Goal: Task Accomplishment & Management: Manage account settings

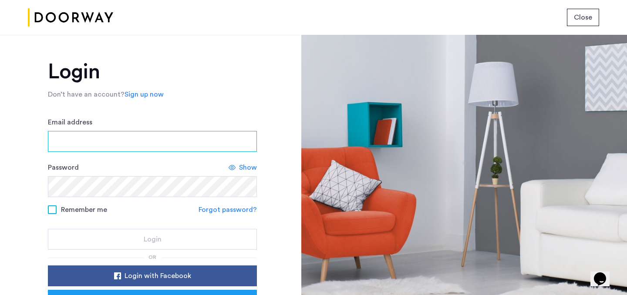
click at [136, 152] on input "Email address" at bounding box center [152, 141] width 209 height 21
type input "**********"
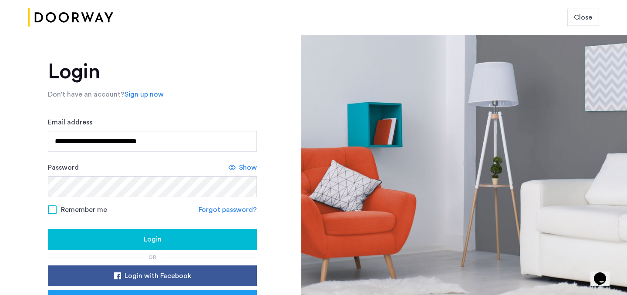
click at [162, 242] on div "Login" at bounding box center [152, 239] width 195 height 10
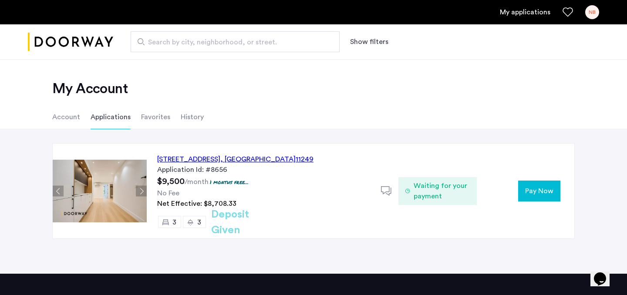
click at [520, 183] on button "Pay Now" at bounding box center [539, 191] width 42 height 21
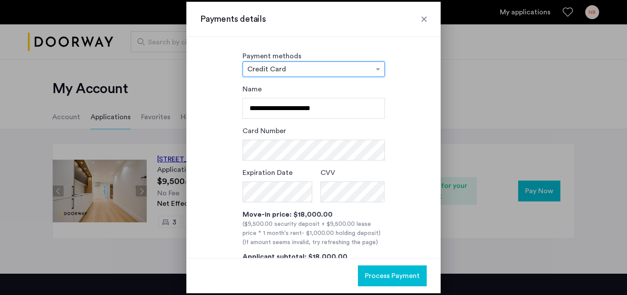
scroll to position [64, 0]
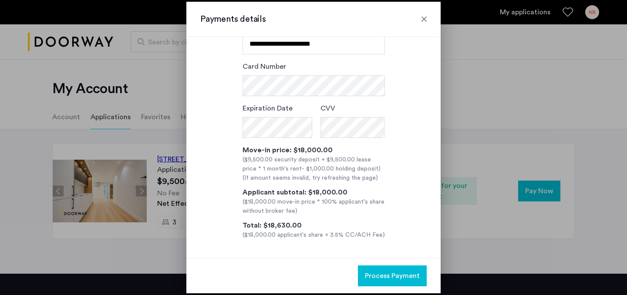
click at [424, 17] on div at bounding box center [424, 19] width 9 height 9
